Goal: Information Seeking & Learning: Learn about a topic

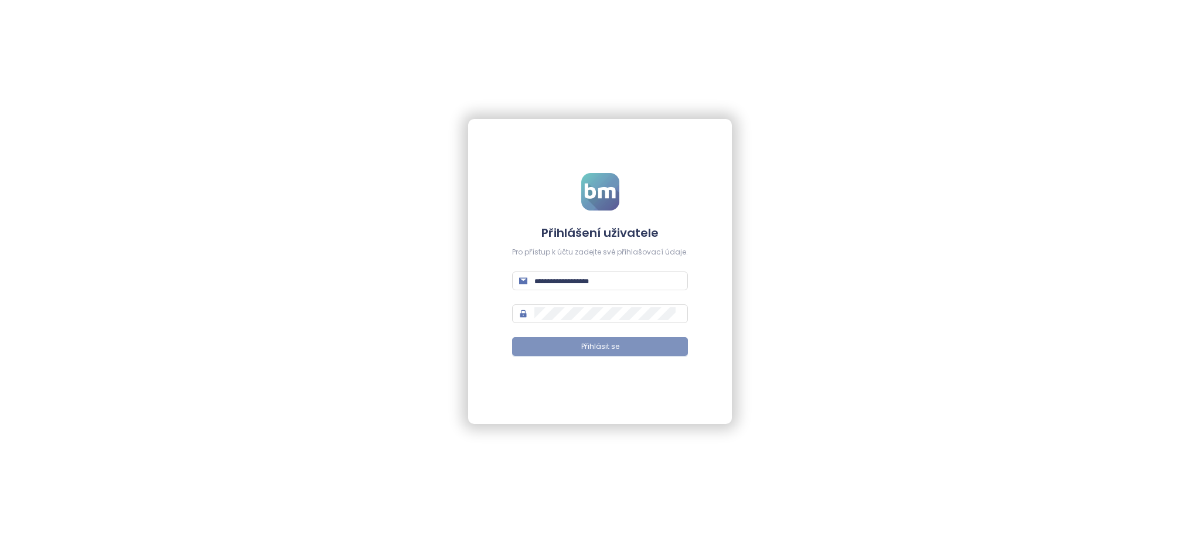
type input "**********"
click at [631, 346] on button "Přihlásit se" at bounding box center [600, 346] width 176 height 19
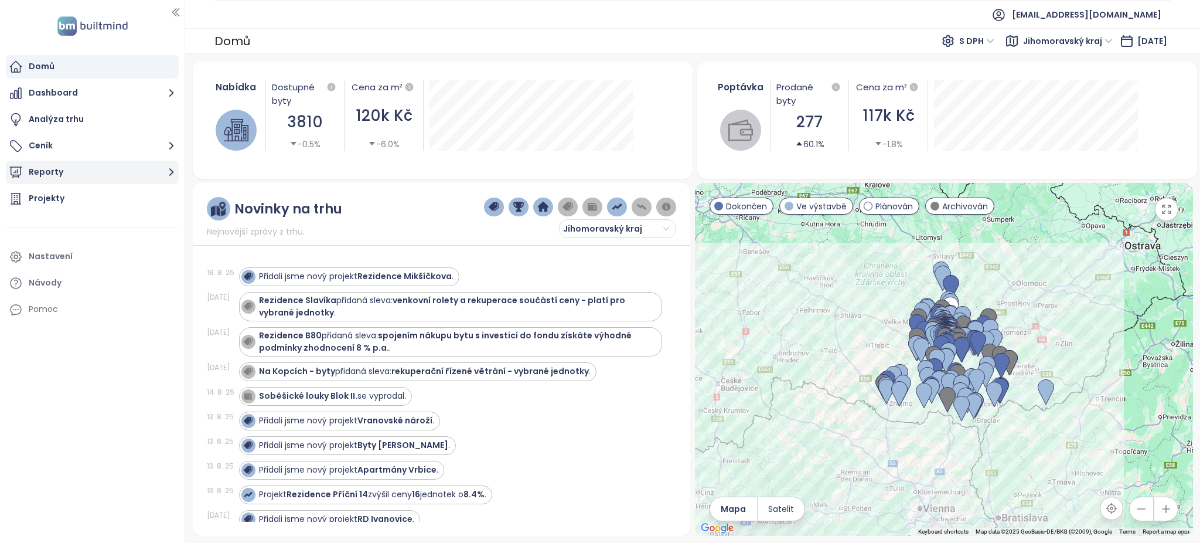
click at [128, 167] on button "Reporty" at bounding box center [92, 172] width 173 height 23
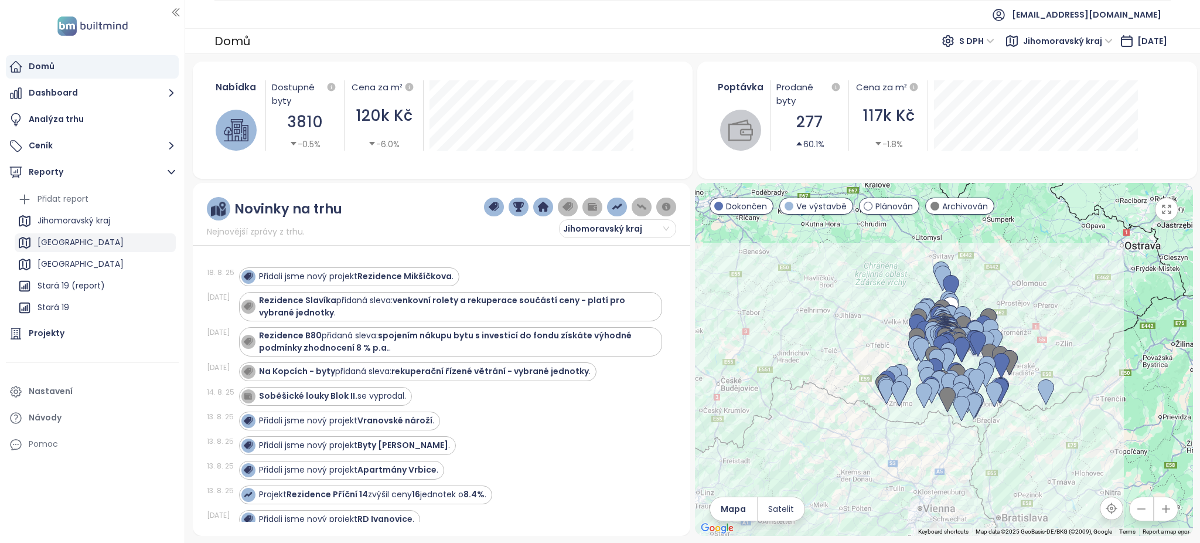
click at [111, 249] on div "[GEOGRAPHIC_DATA]" at bounding box center [95, 242] width 161 height 19
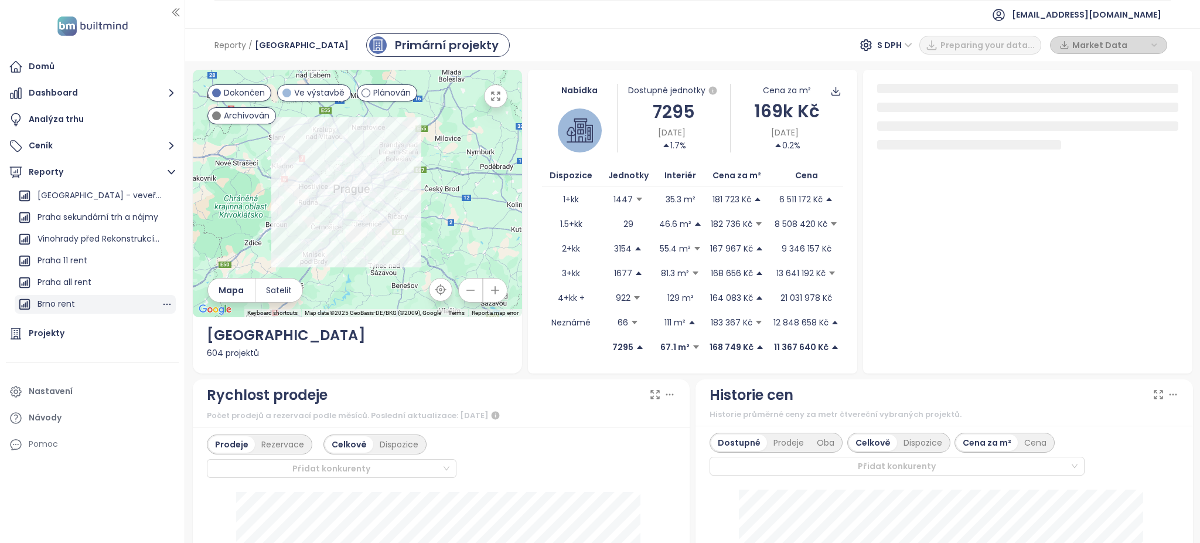
scroll to position [625, 0]
click at [102, 243] on div "Praha all rent" at bounding box center [95, 246] width 161 height 19
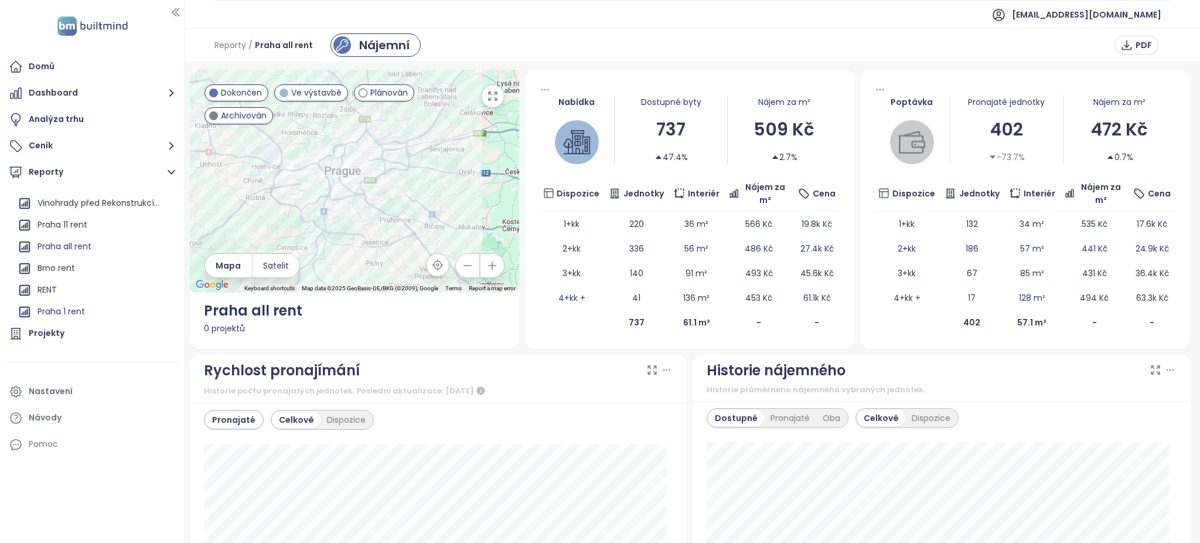
click at [821, 87] on div at bounding box center [689, 90] width 301 height 12
click at [688, 123] on span "PNG" at bounding box center [692, 119] width 18 height 13
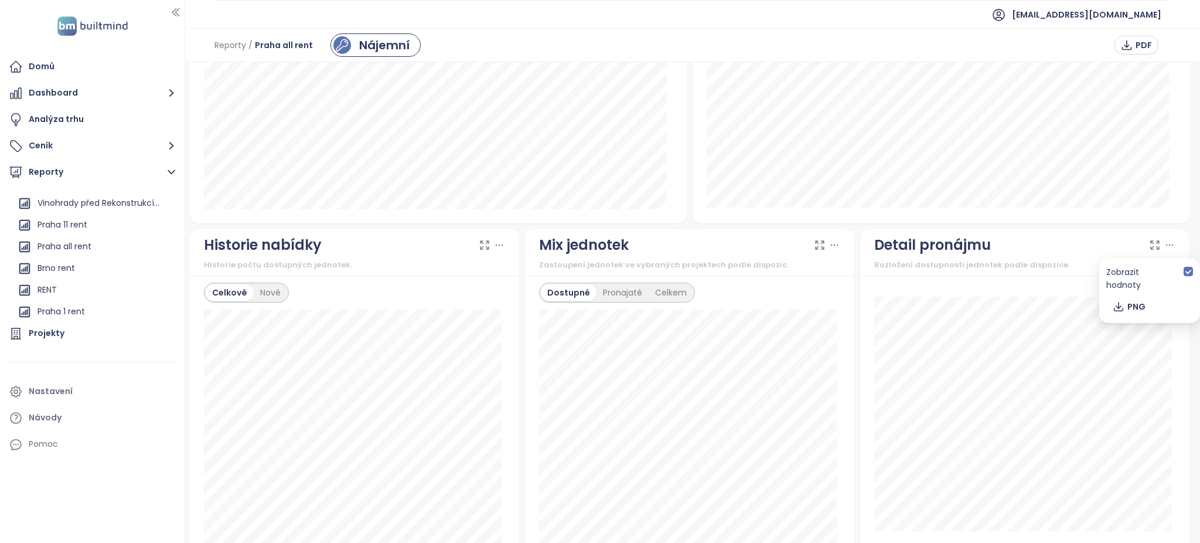
click at [1164, 244] on icon at bounding box center [1170, 245] width 12 height 12
click at [1138, 300] on span "PNG" at bounding box center [1137, 306] width 18 height 13
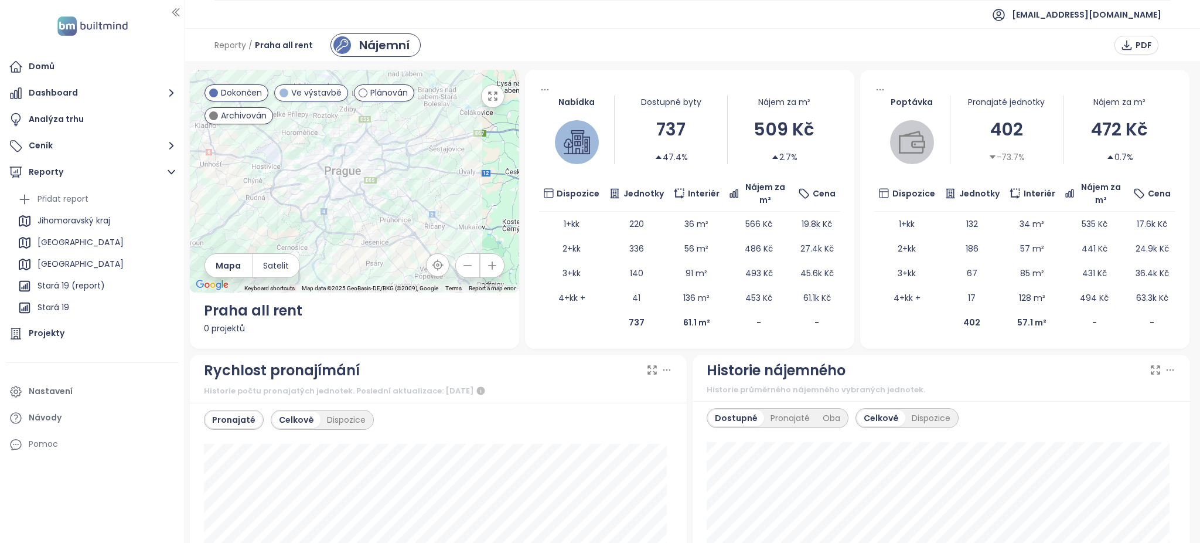
scroll to position [469, 0]
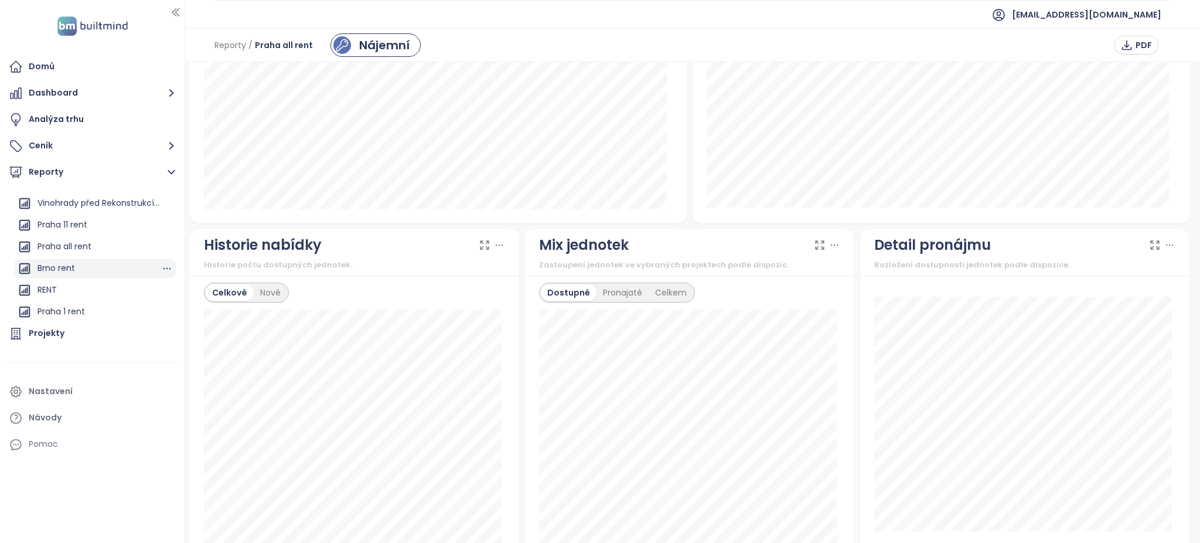
click at [59, 261] on div "Brno rent" at bounding box center [57, 268] width 38 height 15
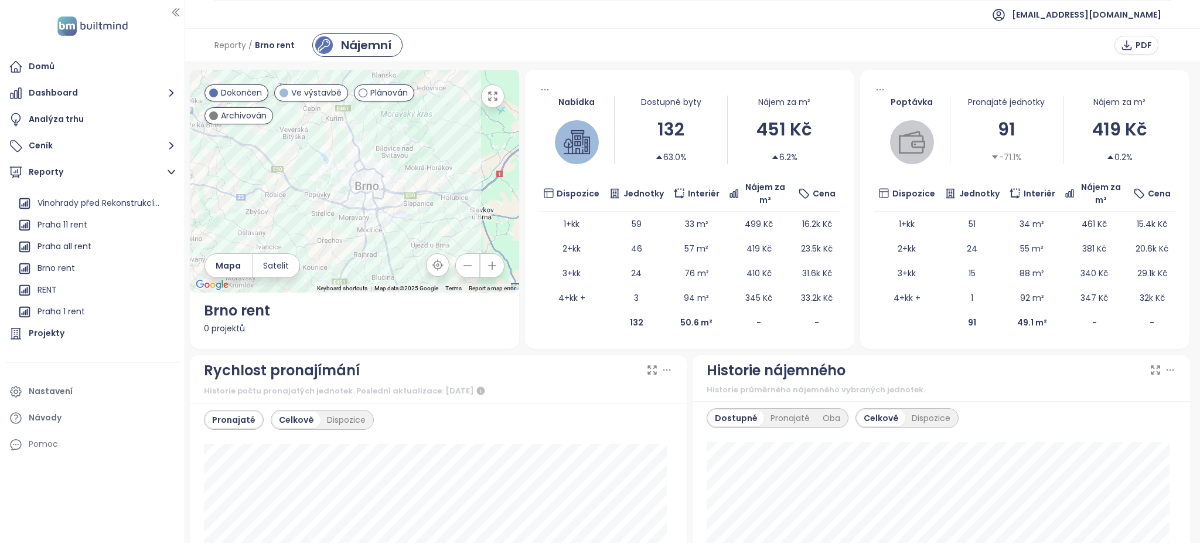
click at [817, 102] on div "Nájem za m²" at bounding box center [784, 102] width 113 height 13
click at [679, 119] on icon "button" at bounding box center [674, 119] width 12 height 12
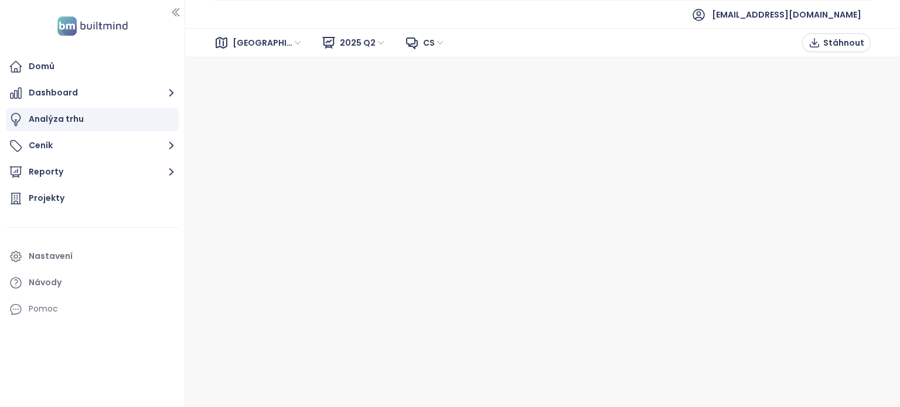
click at [246, 40] on span "[GEOGRAPHIC_DATA]" at bounding box center [268, 43] width 70 height 18
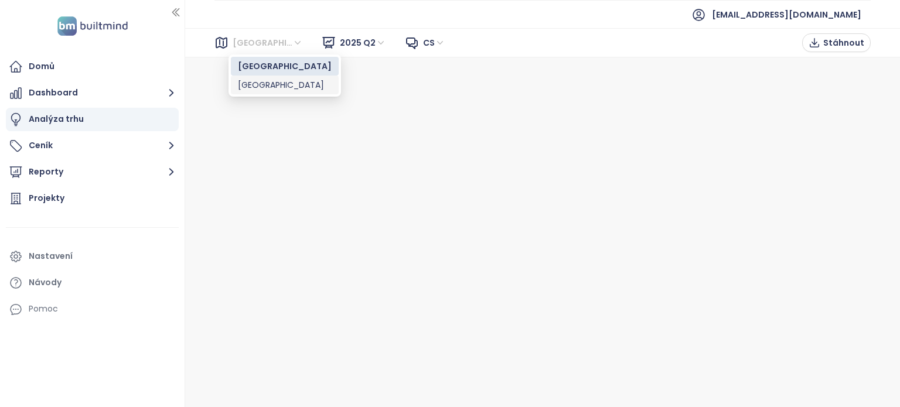
click at [252, 88] on div "[GEOGRAPHIC_DATA]" at bounding box center [285, 85] width 94 height 13
click at [253, 42] on span "[GEOGRAPHIC_DATA]" at bounding box center [268, 43] width 70 height 18
click at [261, 67] on div "[GEOGRAPHIC_DATA]" at bounding box center [285, 66] width 94 height 13
